Goal: Task Accomplishment & Management: Use online tool/utility

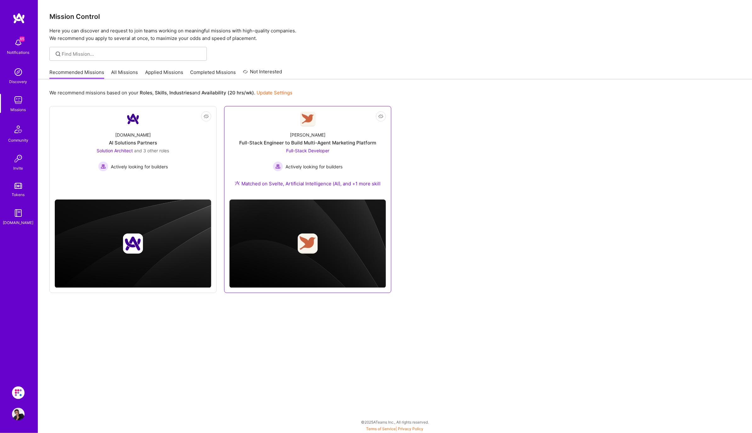
click at [326, 180] on div "Matched on Svelte, Artificial Intelligence (AI), and +1 more skill" at bounding box center [308, 183] width 146 height 7
click at [153, 70] on link "Applied Missions" at bounding box center [164, 74] width 38 height 10
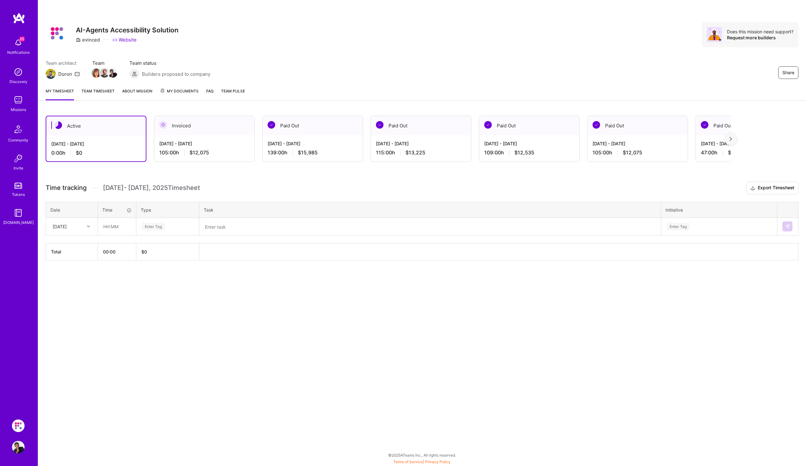
click at [103, 92] on link "Team timesheet" at bounding box center [98, 94] width 33 height 13
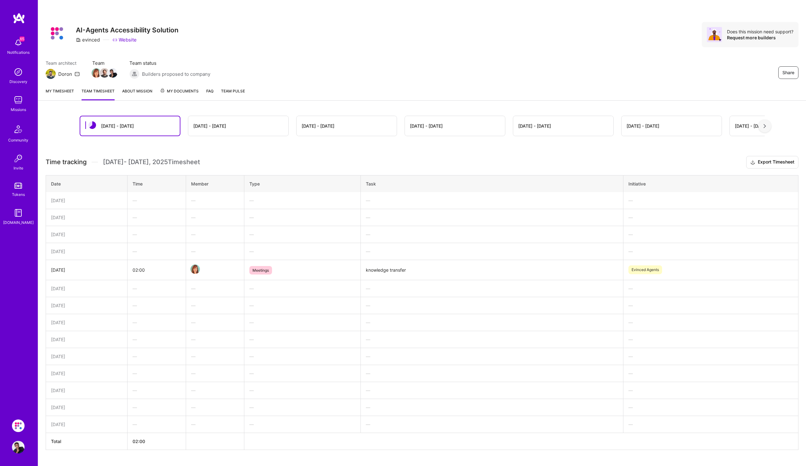
click at [63, 89] on link "My timesheet" at bounding box center [60, 94] width 28 height 13
